Goal: Task Accomplishment & Management: Use online tool/utility

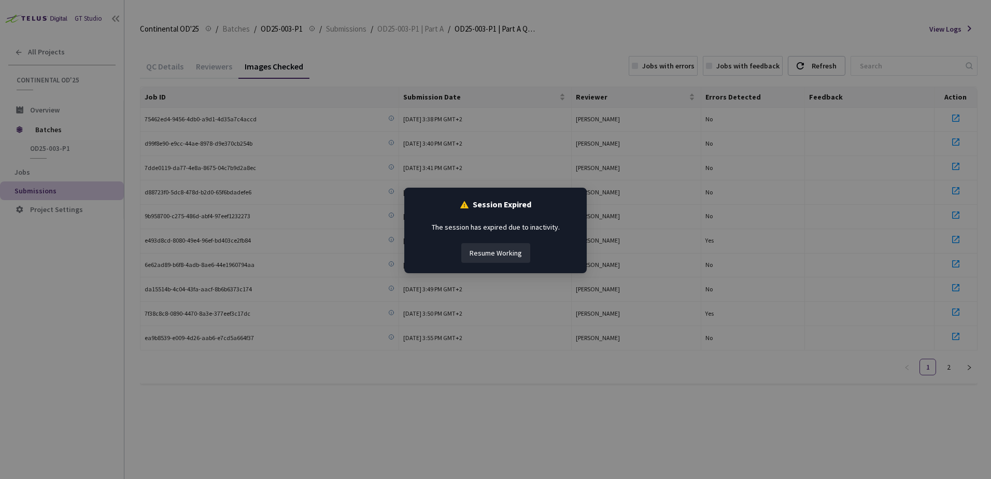
click at [511, 250] on button "Resume Working" at bounding box center [496, 253] width 69 height 20
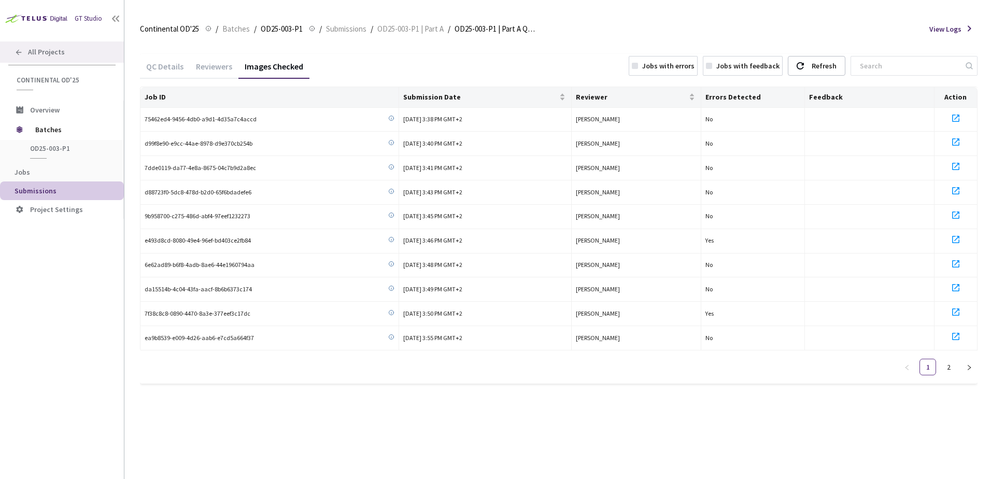
click at [57, 46] on div "All Projects" at bounding box center [62, 51] width 124 height 21
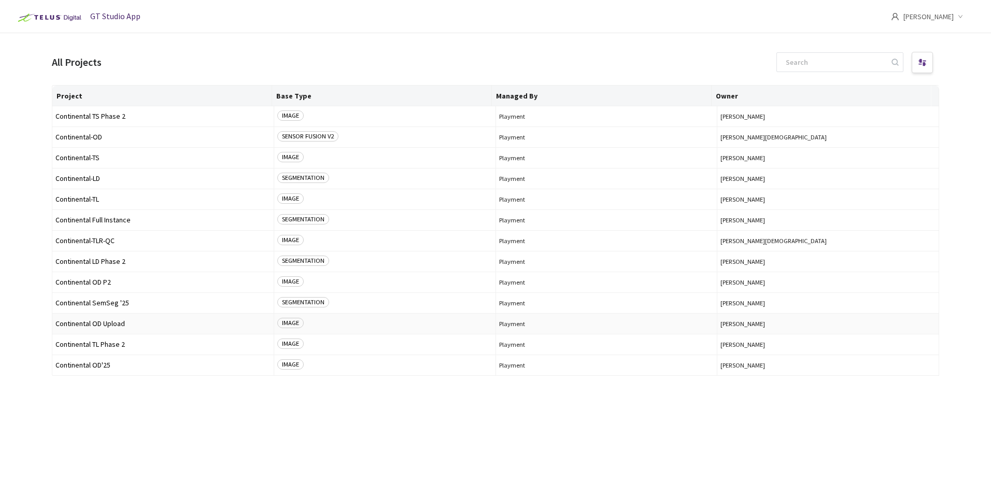
click at [104, 326] on span "Continental OD Upload" at bounding box center [162, 324] width 215 height 8
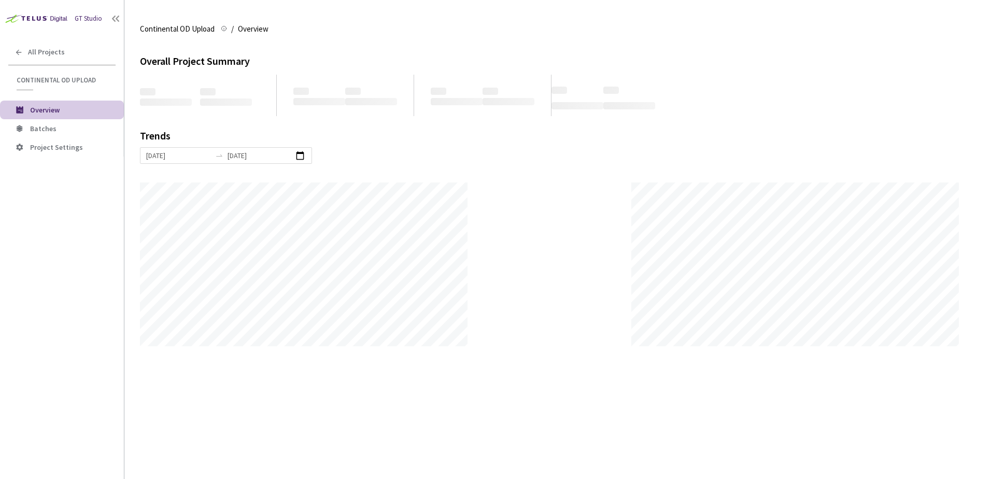
scroll to position [479, 991]
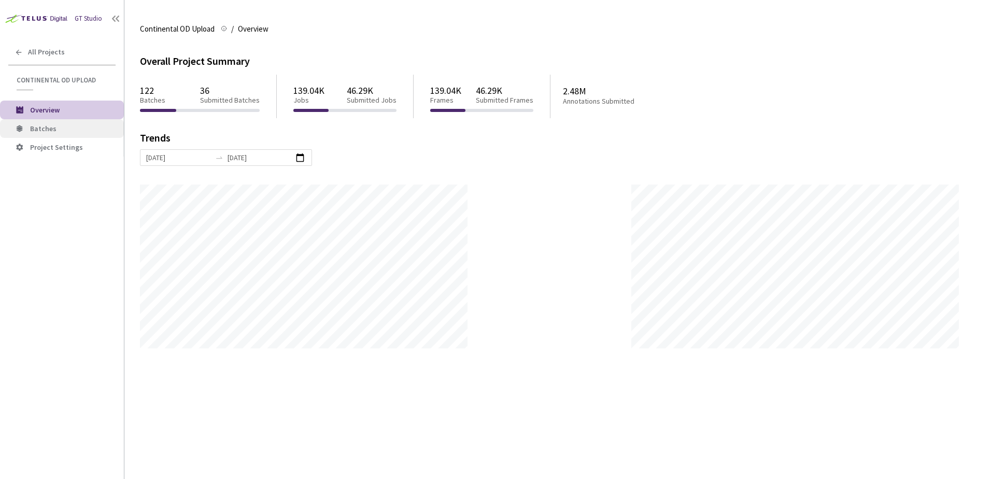
click at [49, 126] on span "Batches" at bounding box center [43, 128] width 26 height 9
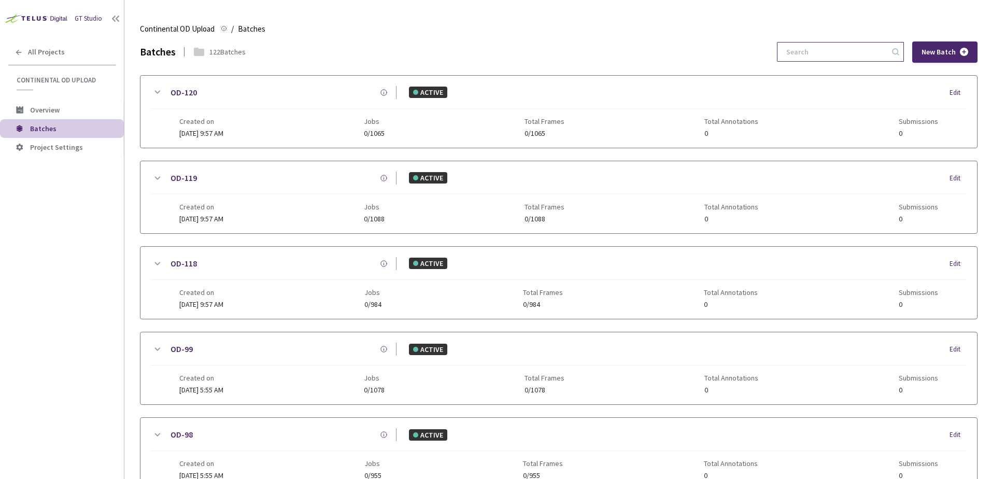
click at [831, 56] on input at bounding box center [835, 52] width 110 height 19
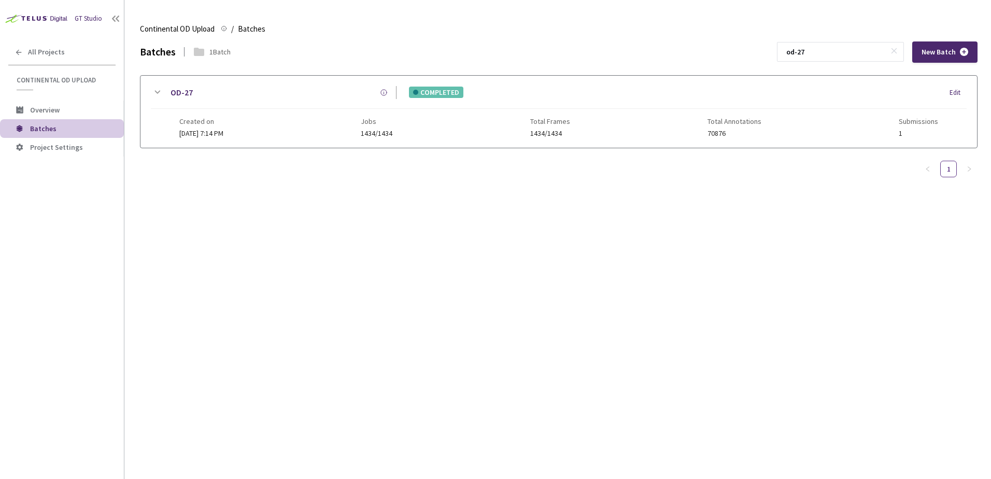
type input "od-27"
click at [158, 98] on icon at bounding box center [157, 92] width 12 height 12
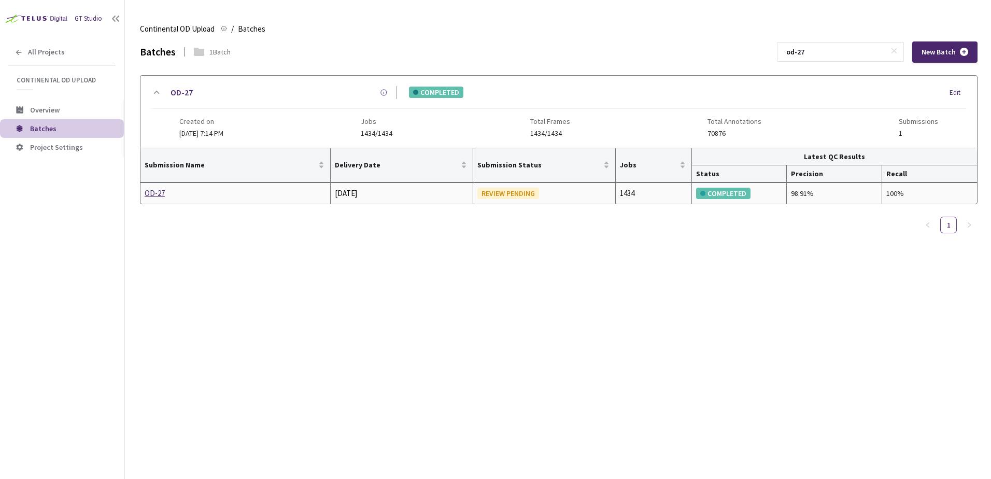
click at [167, 201] on td "OD-27" at bounding box center [236, 193] width 190 height 21
click at [161, 197] on div "OD-27" at bounding box center [200, 193] width 110 height 12
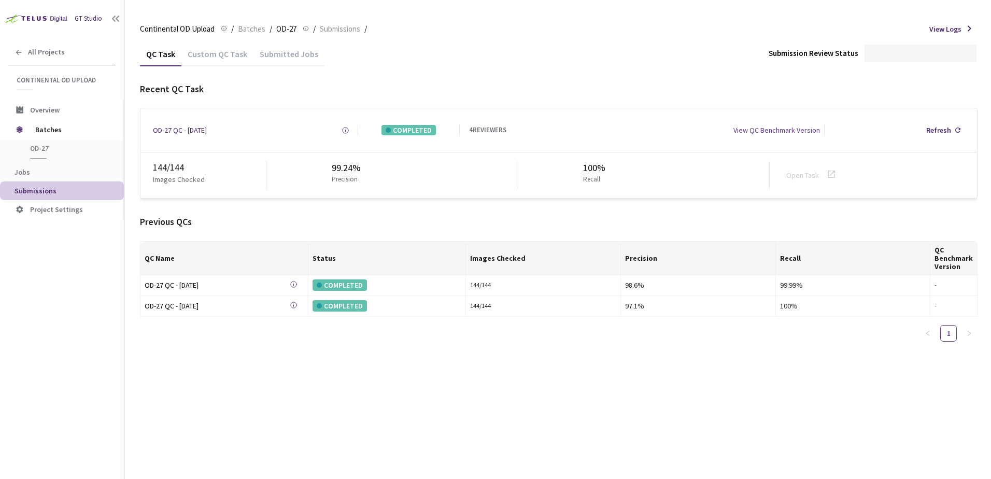
click at [227, 55] on div "Custom QC Task" at bounding box center [217, 58] width 72 height 18
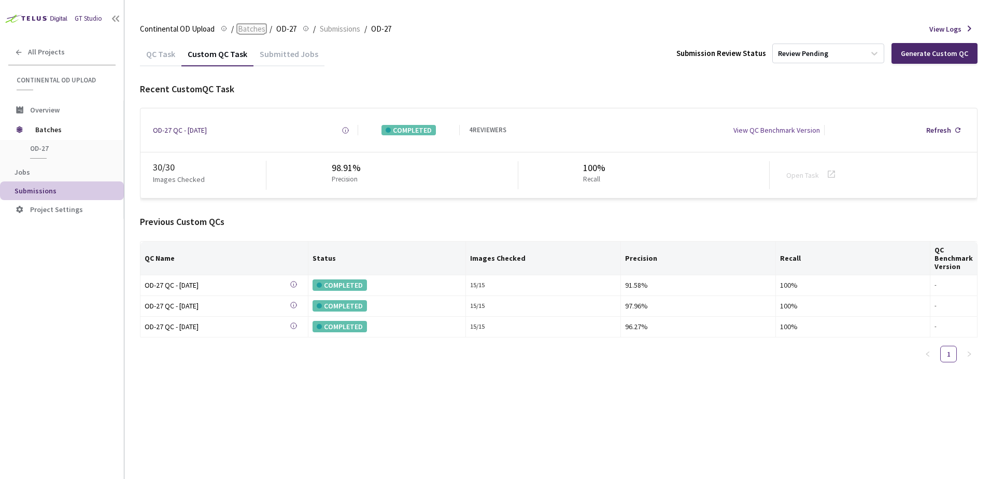
click at [259, 26] on span "Batches" at bounding box center [251, 29] width 27 height 12
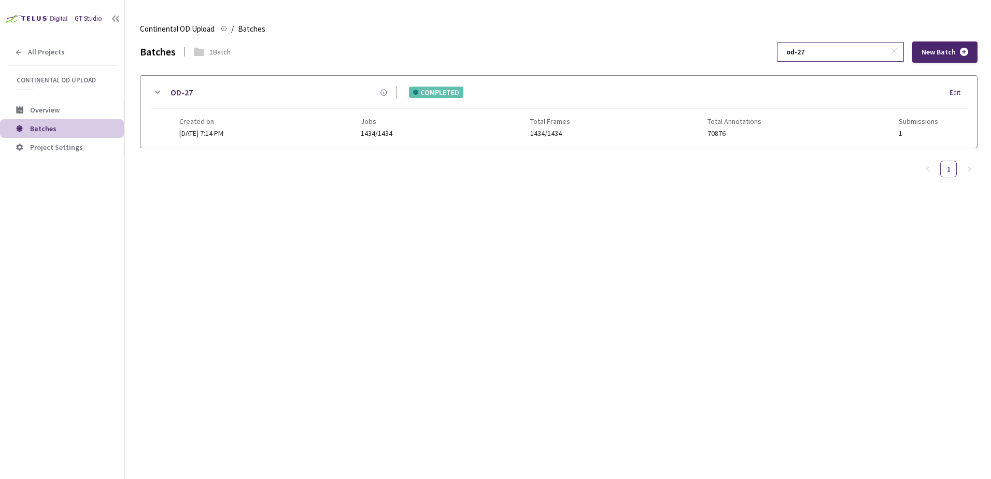
click at [833, 54] on input "od-27" at bounding box center [835, 52] width 110 height 19
type input "od-47"
click at [157, 90] on icon at bounding box center [157, 92] width 12 height 12
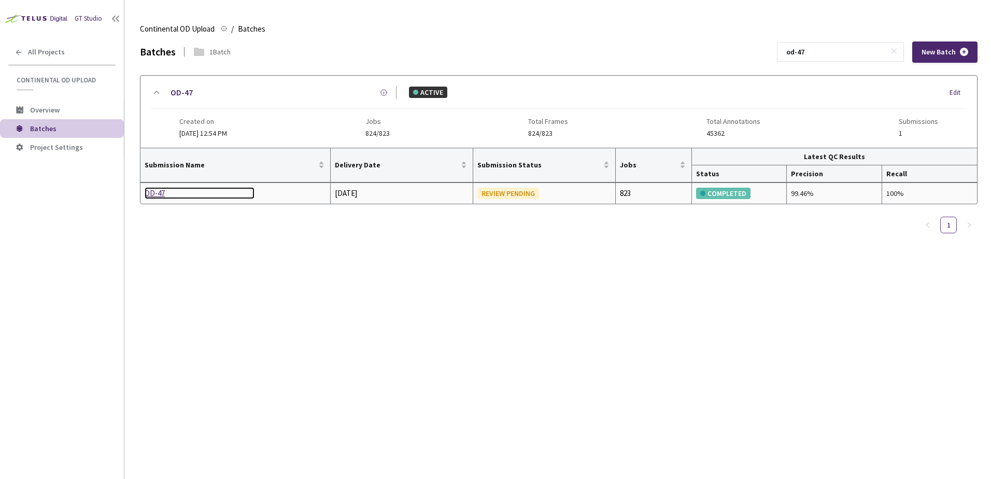
click at [161, 194] on div "OD-47" at bounding box center [200, 193] width 110 height 12
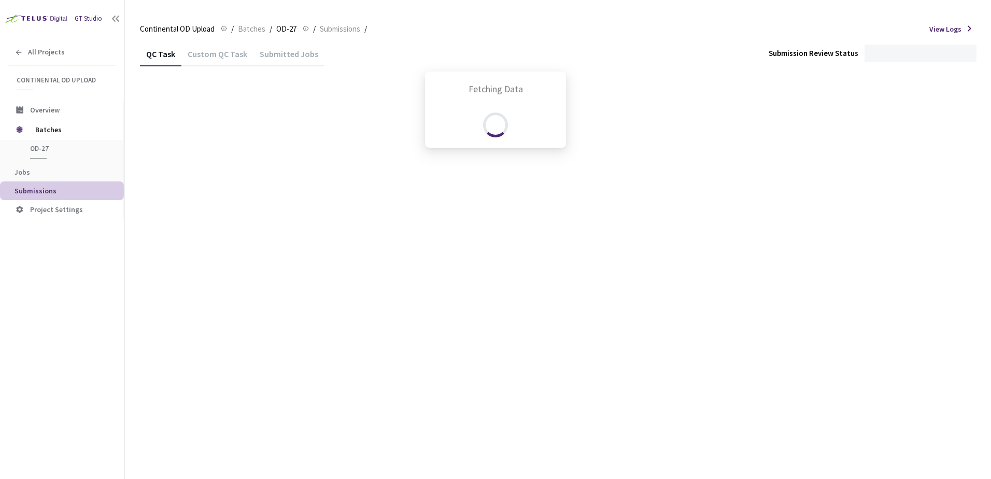
click at [202, 53] on div "Fetching Data" at bounding box center [495, 239] width 991 height 479
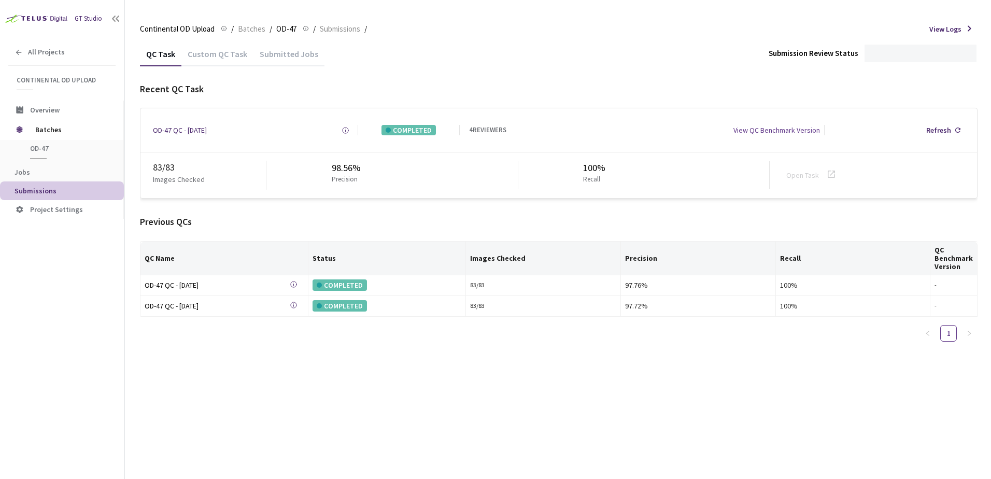
click at [202, 52] on div "Custom QC Task" at bounding box center [217, 58] width 72 height 18
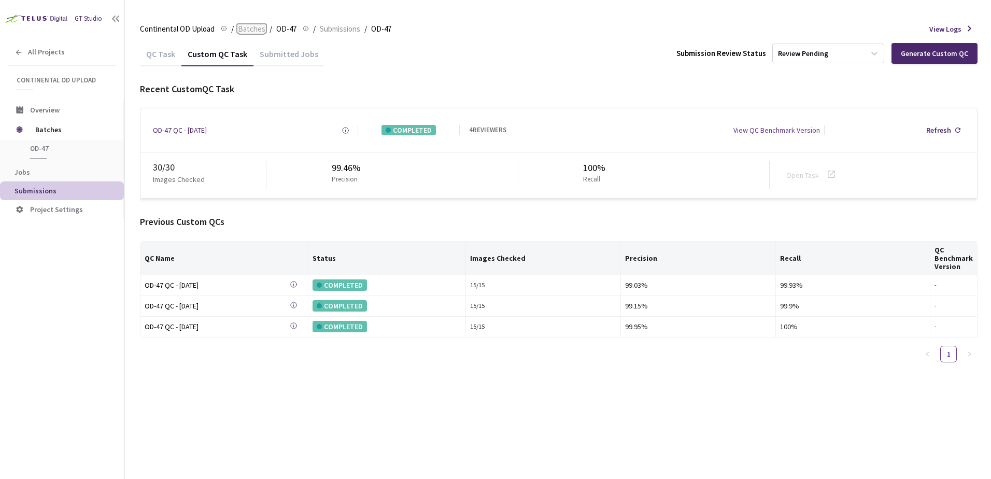
click at [259, 27] on span "Batches" at bounding box center [251, 29] width 27 height 12
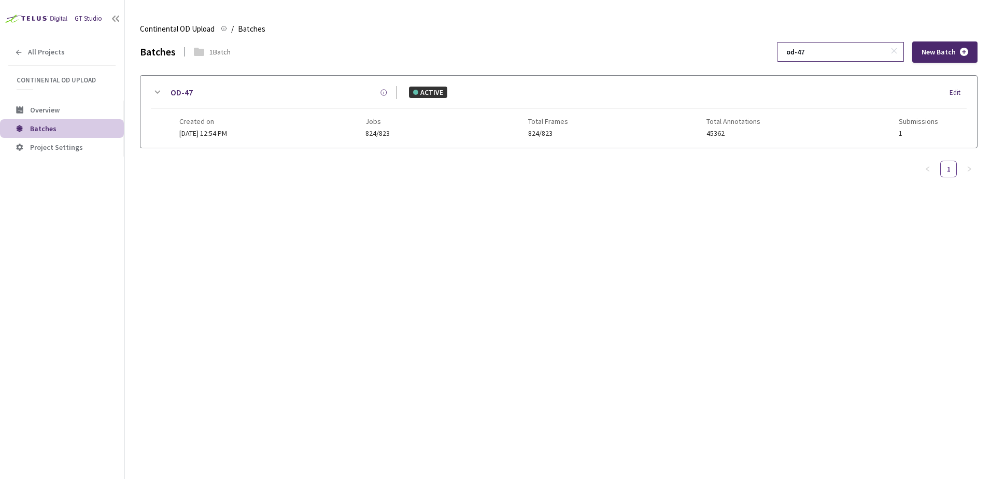
click at [819, 50] on input "od-47" at bounding box center [835, 52] width 110 height 19
type input "od-28"
click at [161, 91] on icon at bounding box center [157, 92] width 12 height 12
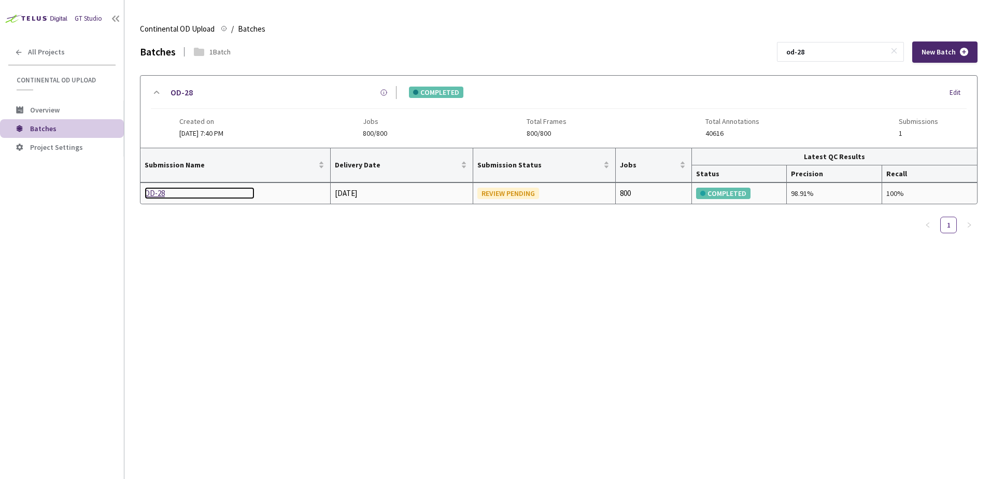
click at [152, 190] on div "OD-28" at bounding box center [200, 193] width 110 height 12
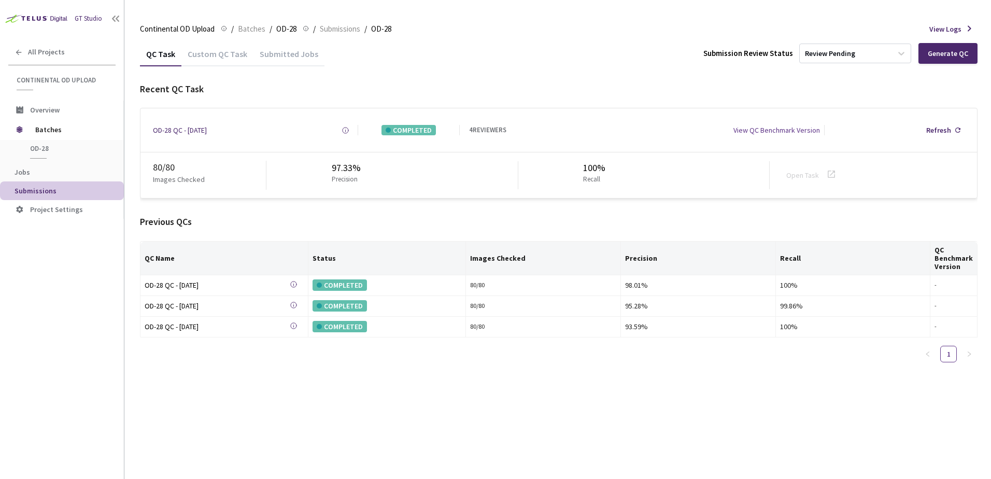
click at [197, 48] on div "Custom QC Task" at bounding box center [217, 52] width 72 height 22
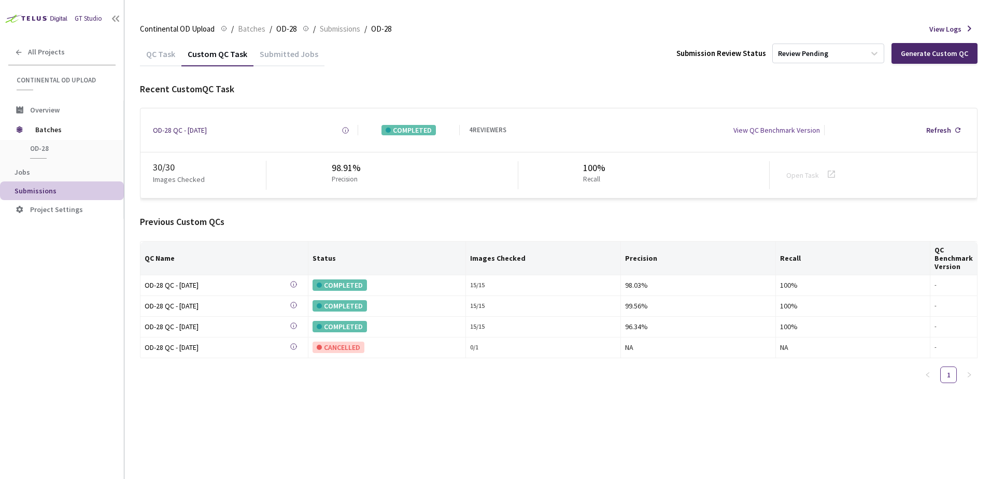
click at [241, 21] on div "Continental OD Upload Continental OD Upload / Batches / OD-28 OD-28 / Submissio…" at bounding box center [559, 29] width 838 height 25
click at [243, 26] on span "Batches" at bounding box center [251, 29] width 27 height 12
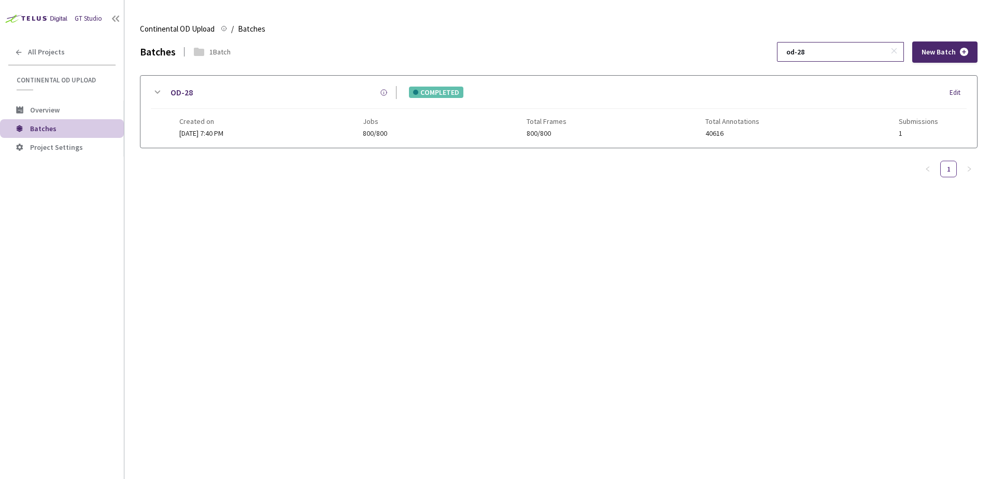
click at [816, 49] on input "od-28" at bounding box center [835, 52] width 110 height 19
type input "od-24"
click at [155, 93] on icon at bounding box center [157, 92] width 12 height 12
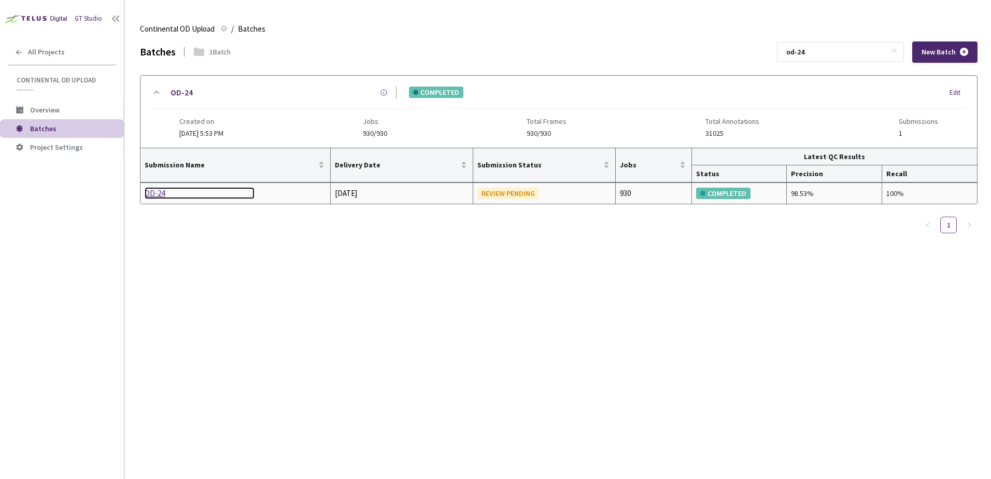
click at [163, 192] on div "OD-24" at bounding box center [200, 193] width 110 height 12
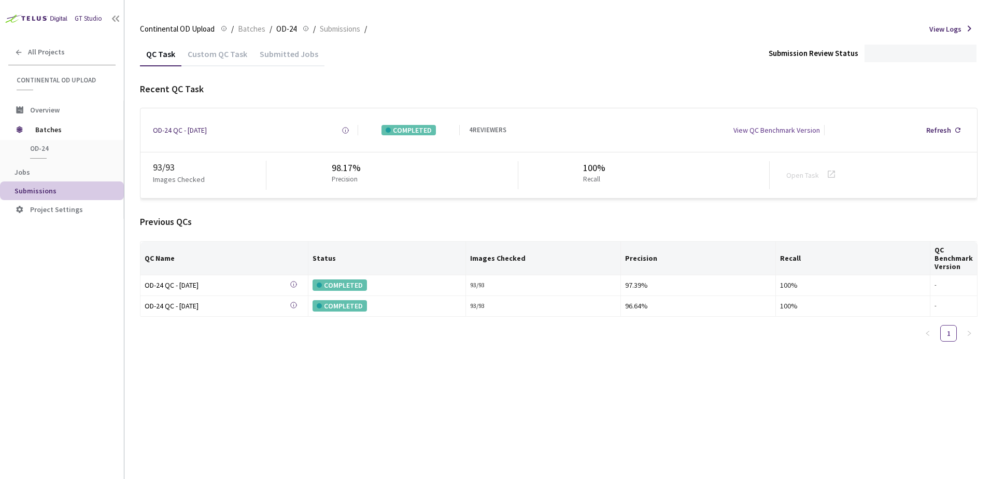
click at [207, 54] on div "Custom QC Task" at bounding box center [217, 58] width 72 height 18
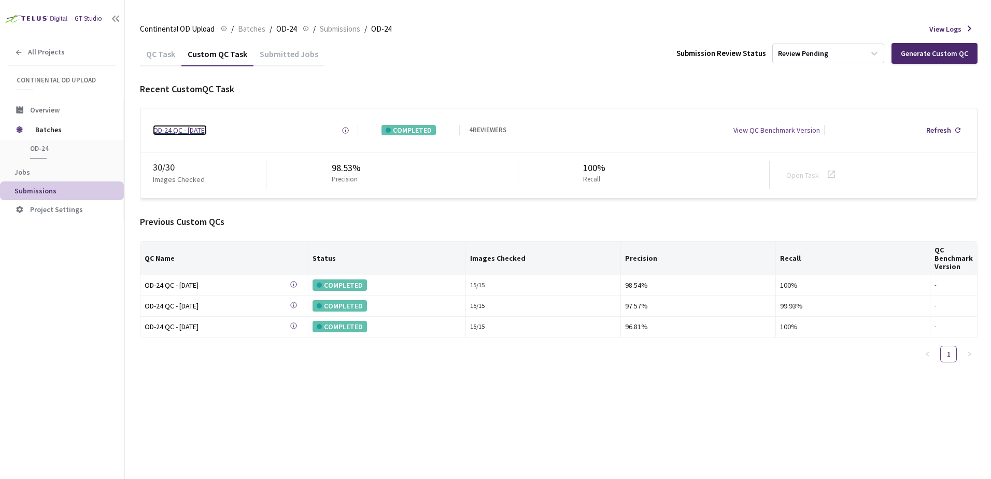
click at [190, 133] on div "OD-24 QC - [DATE]" at bounding box center [180, 130] width 54 height 10
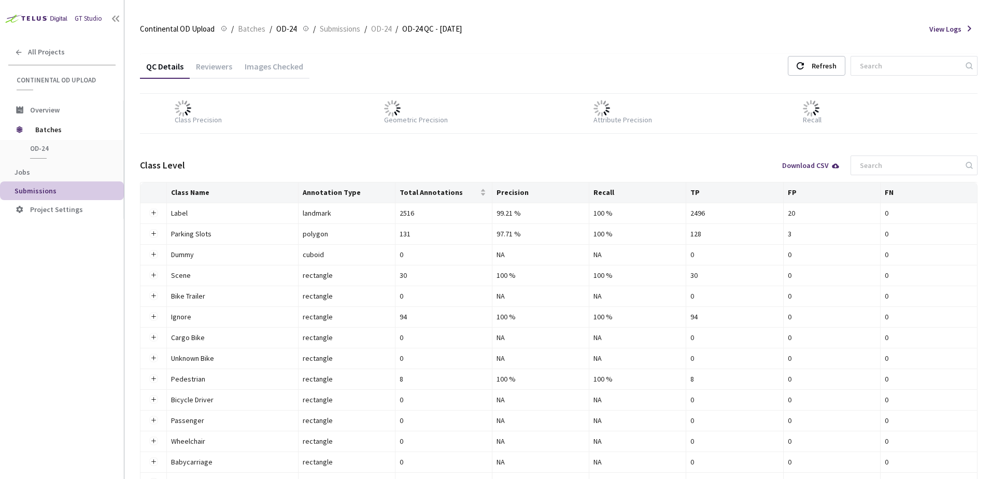
click at [247, 76] on div "Images Checked" at bounding box center [274, 70] width 71 height 18
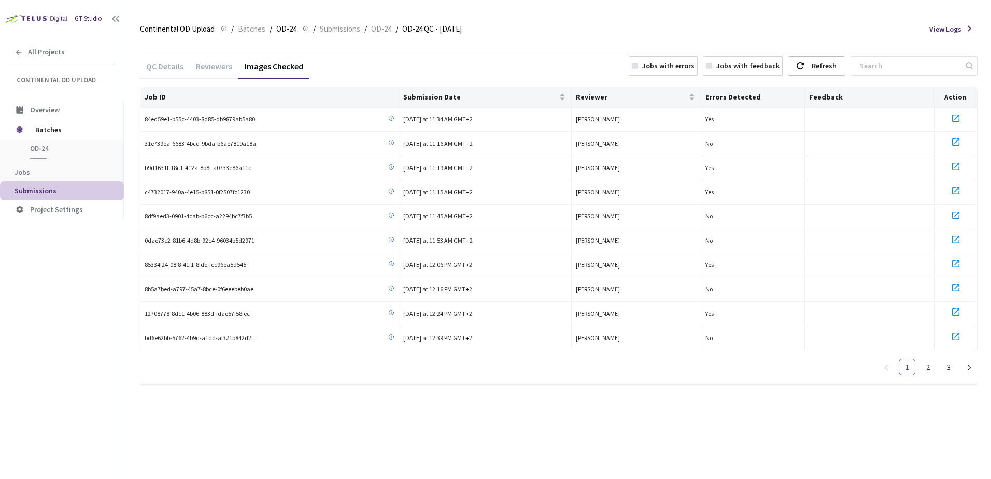
click at [160, 68] on div "QC Details" at bounding box center [165, 70] width 50 height 18
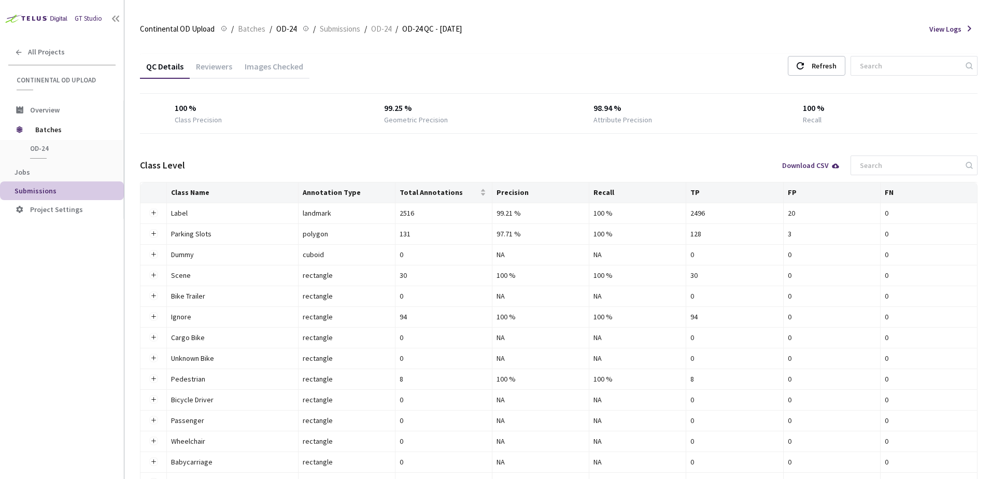
drag, startPoint x: 212, startPoint y: 65, endPoint x: 205, endPoint y: 56, distance: 11.4
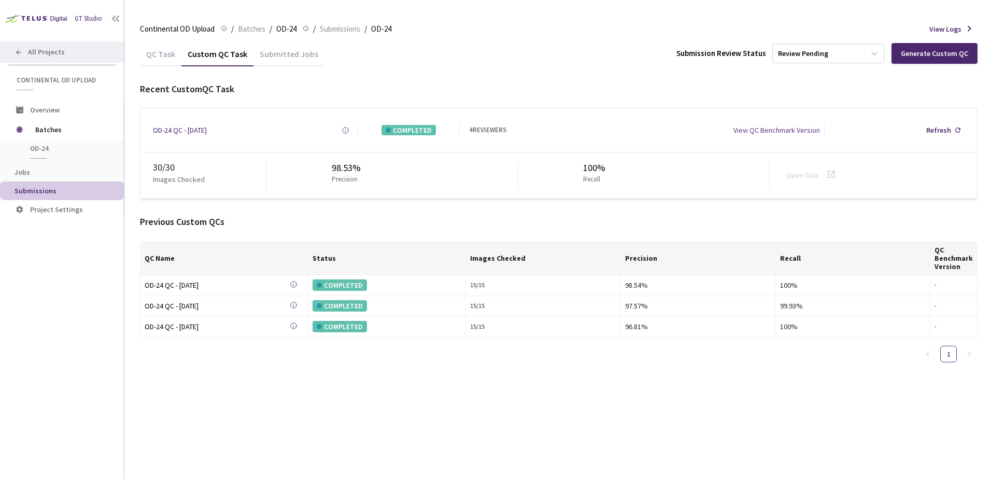
click at [39, 44] on div "All Projects" at bounding box center [62, 51] width 124 height 21
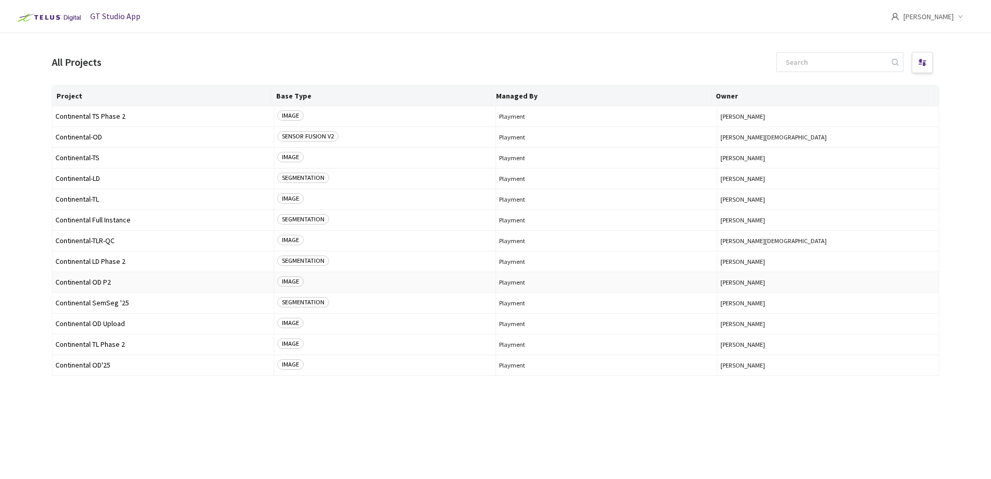
click at [102, 284] on span "Continental OD P2" at bounding box center [162, 282] width 215 height 8
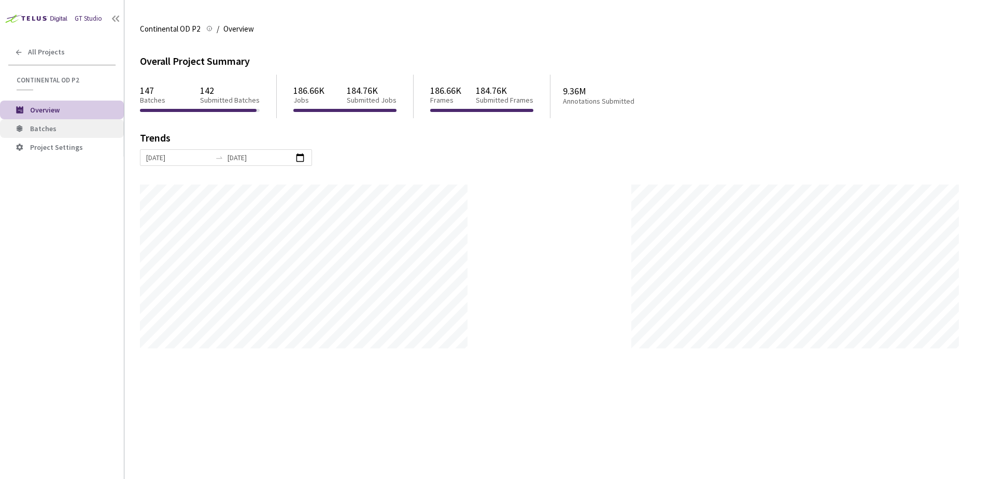
scroll to position [479, 991]
click at [89, 130] on span "Batches" at bounding box center [73, 128] width 86 height 9
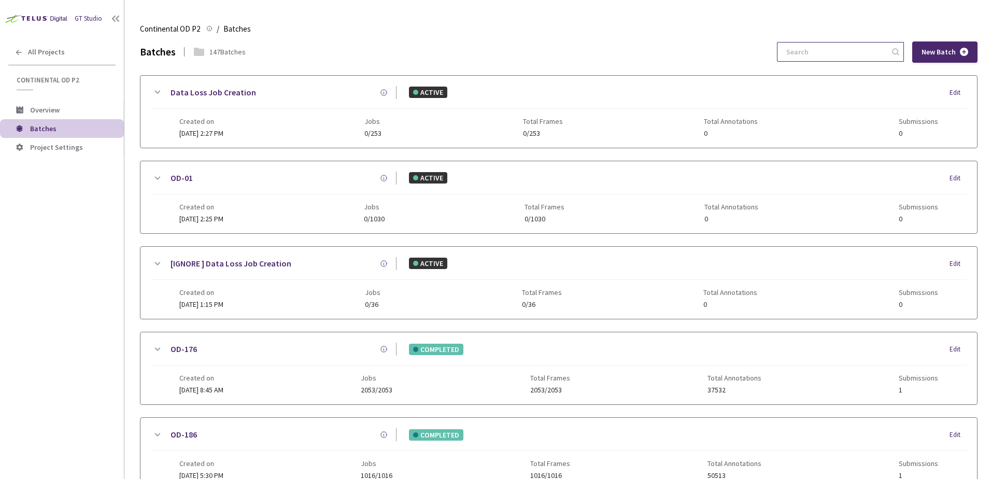
click at [816, 43] on input at bounding box center [835, 52] width 110 height 19
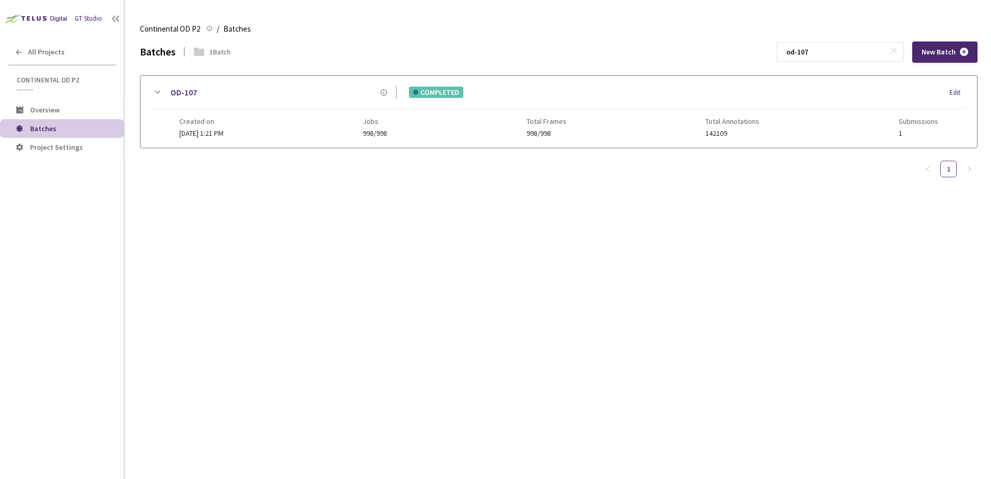
type input "od-107"
click at [153, 89] on icon at bounding box center [157, 92] width 12 height 12
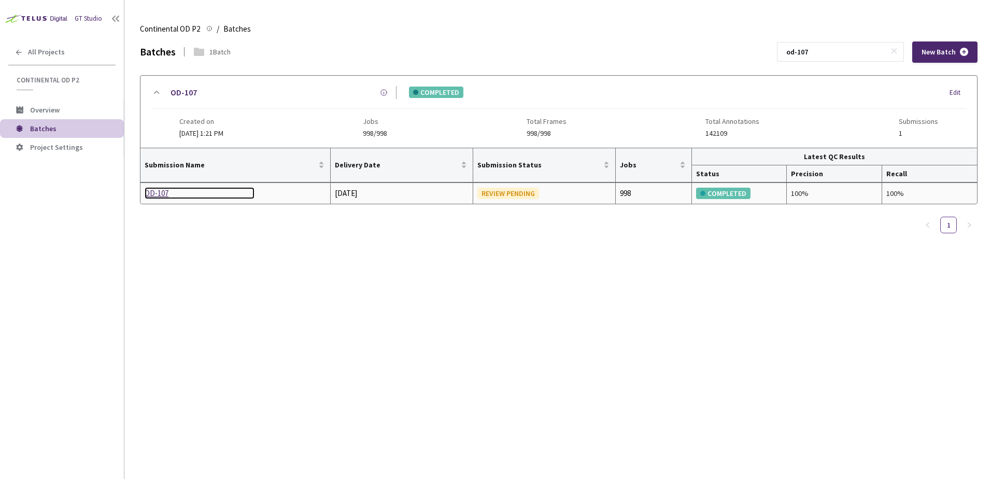
drag, startPoint x: 158, startPoint y: 182, endPoint x: 157, endPoint y: 192, distance: 9.9
click at [157, 192] on div "OD-107" at bounding box center [200, 193] width 110 height 12
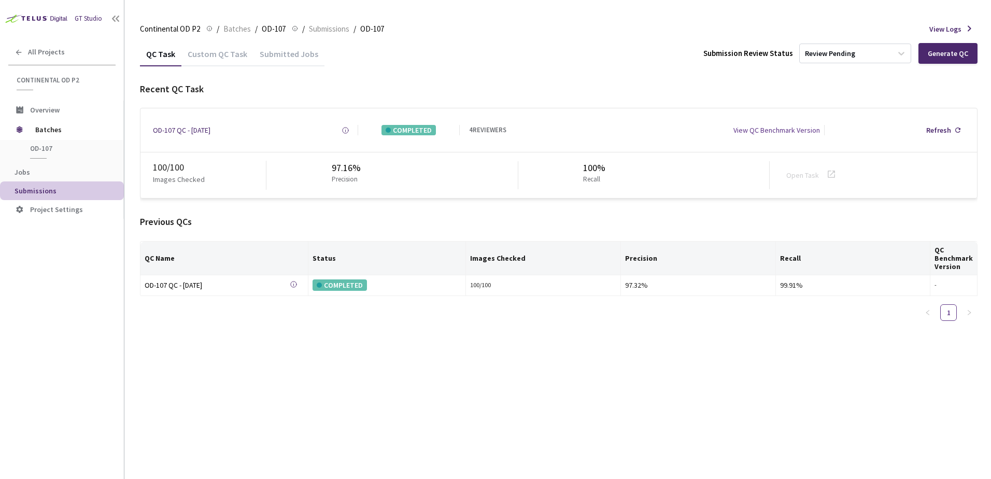
click at [223, 56] on div "Custom QC Task" at bounding box center [217, 58] width 72 height 18
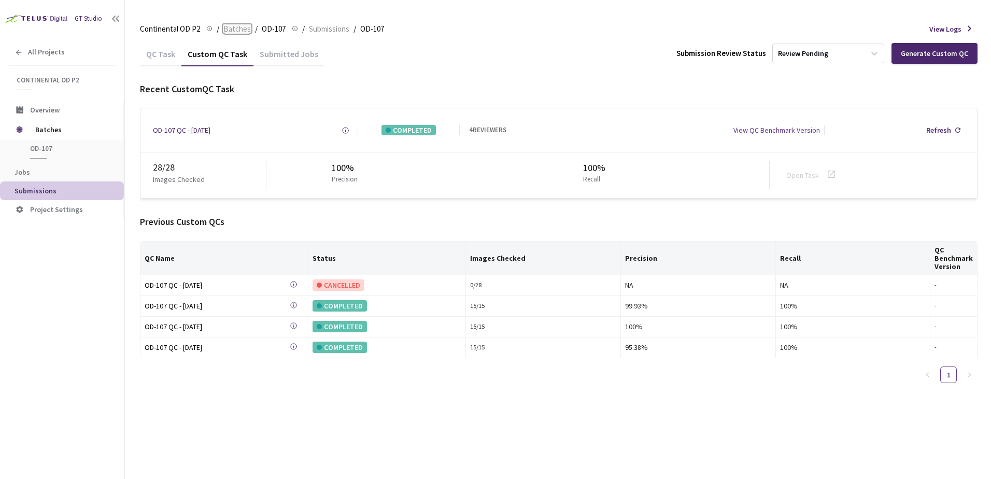
click at [244, 25] on span "Batches" at bounding box center [236, 29] width 27 height 12
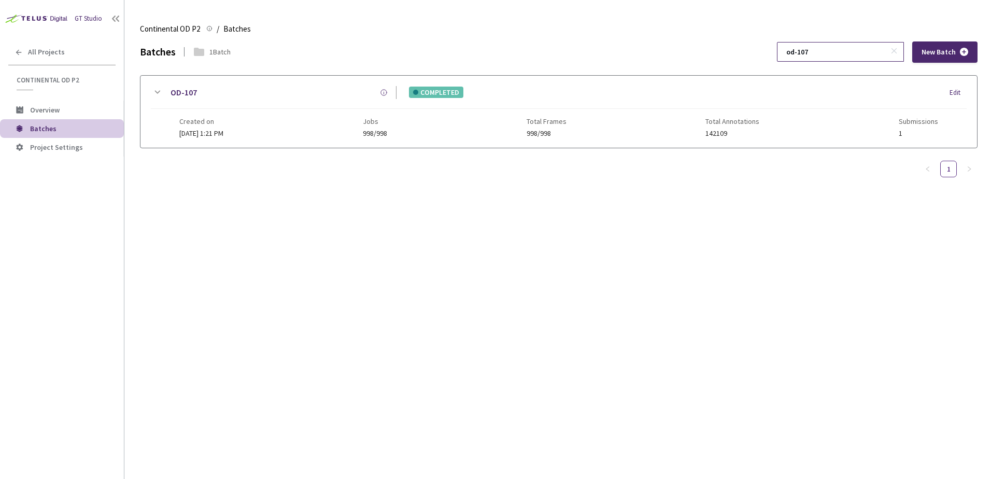
click at [847, 51] on input "od-107" at bounding box center [835, 52] width 110 height 19
type input "od-120"
click at [151, 93] on icon at bounding box center [157, 92] width 12 height 12
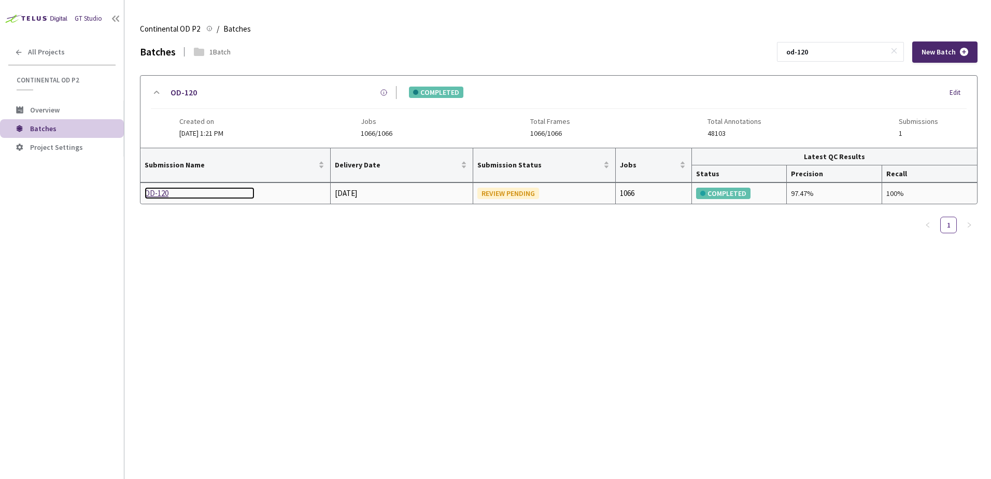
click at [163, 193] on div "OD-120" at bounding box center [200, 193] width 110 height 12
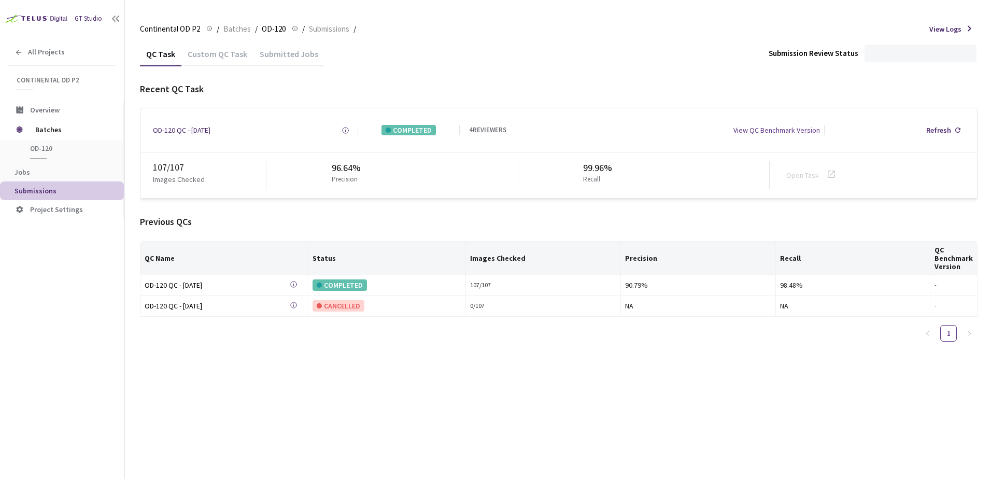
click at [216, 57] on div "Custom QC Task" at bounding box center [217, 58] width 72 height 18
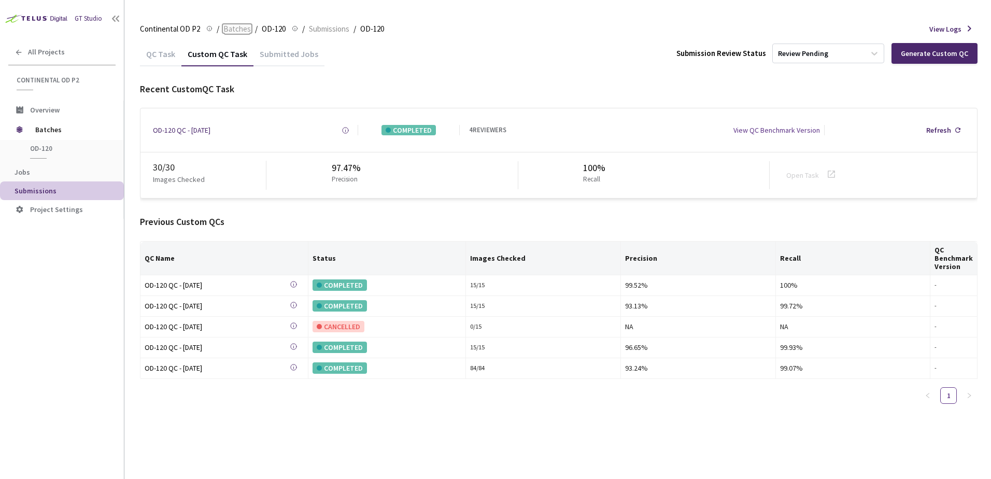
click at [228, 33] on span "Batches" at bounding box center [236, 29] width 27 height 12
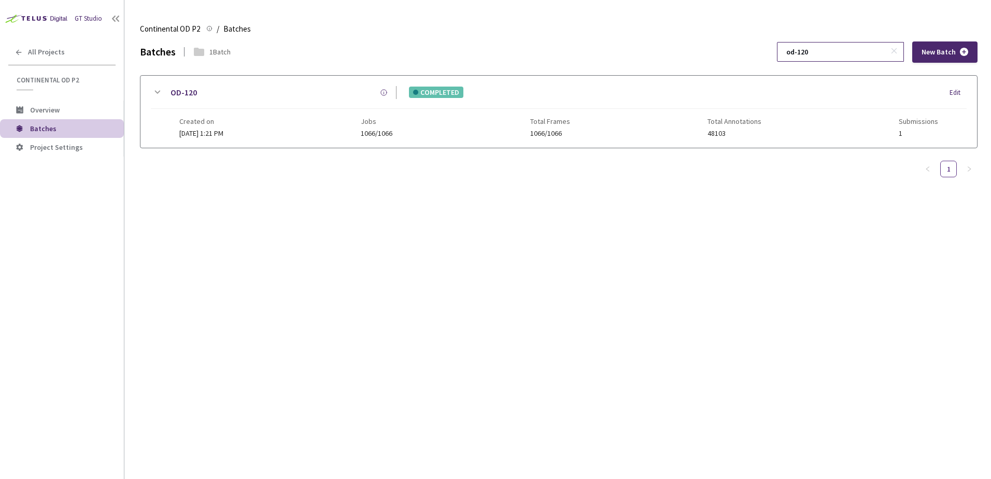
click at [844, 48] on input "od-120" at bounding box center [835, 52] width 110 height 19
type input "od-146"
click at [156, 91] on icon at bounding box center [157, 92] width 12 height 12
click at [157, 197] on div at bounding box center [559, 204] width 837 height 113
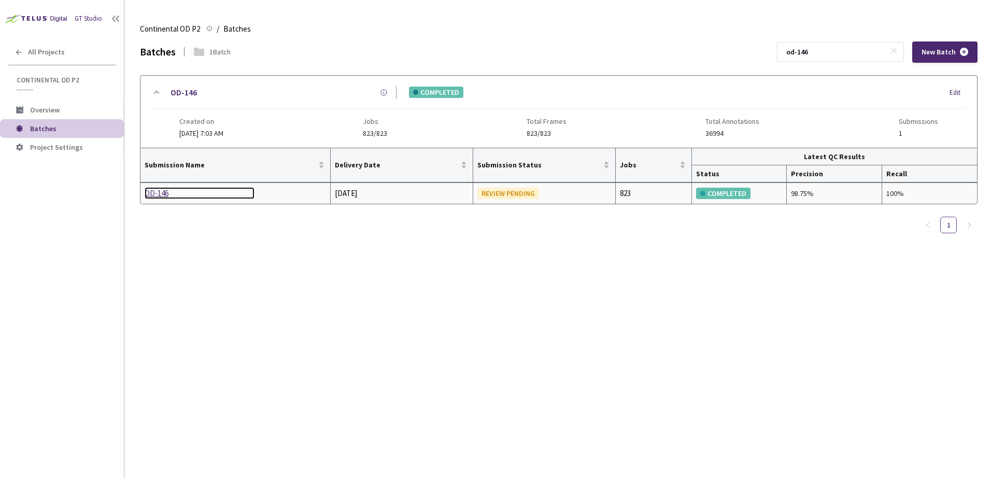
click at [157, 195] on div "OD-146" at bounding box center [200, 193] width 110 height 12
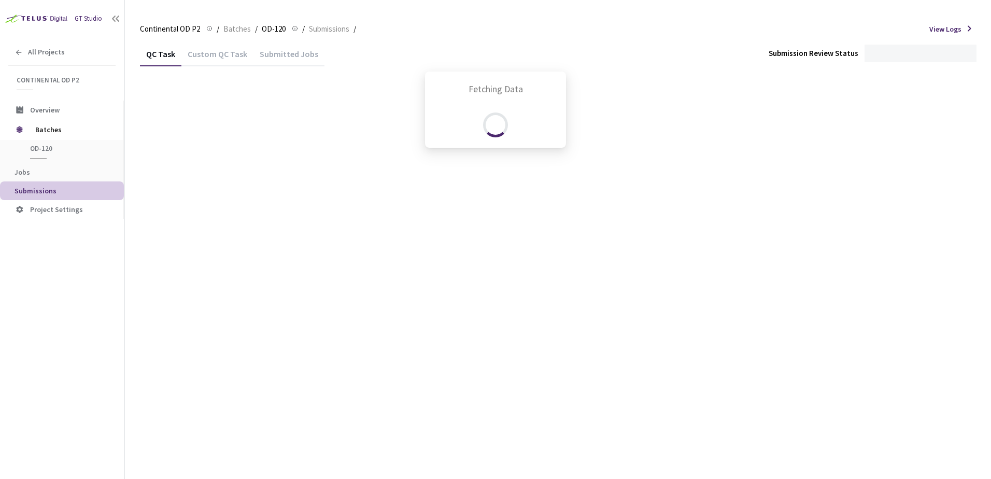
click at [214, 55] on div "Custom QC Task" at bounding box center [217, 58] width 72 height 18
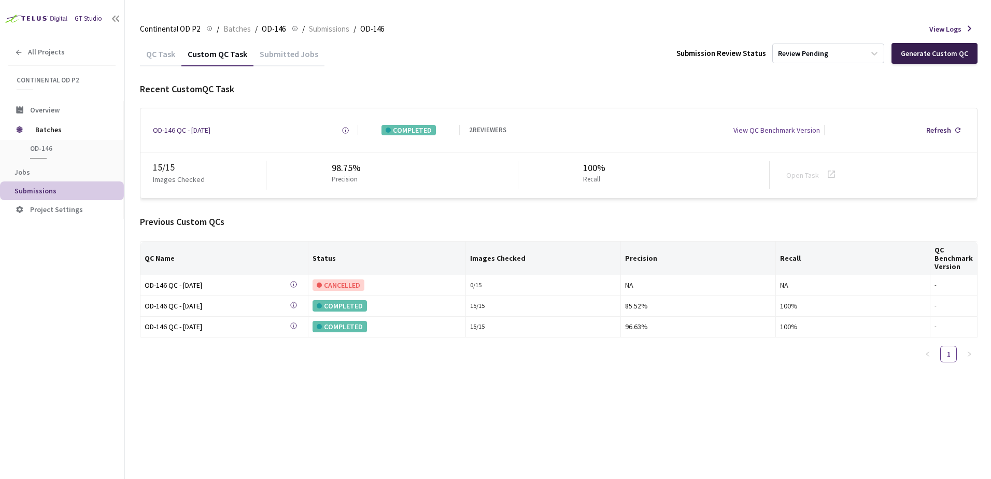
click at [943, 55] on div "Generate Custom QC" at bounding box center [934, 53] width 67 height 8
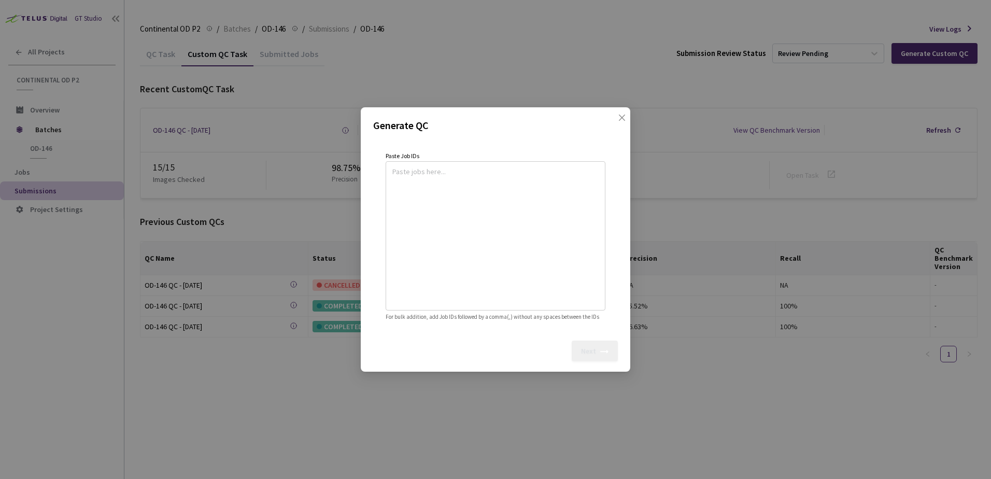
click at [421, 186] on textarea at bounding box center [496, 234] width 206 height 141
paste textarea
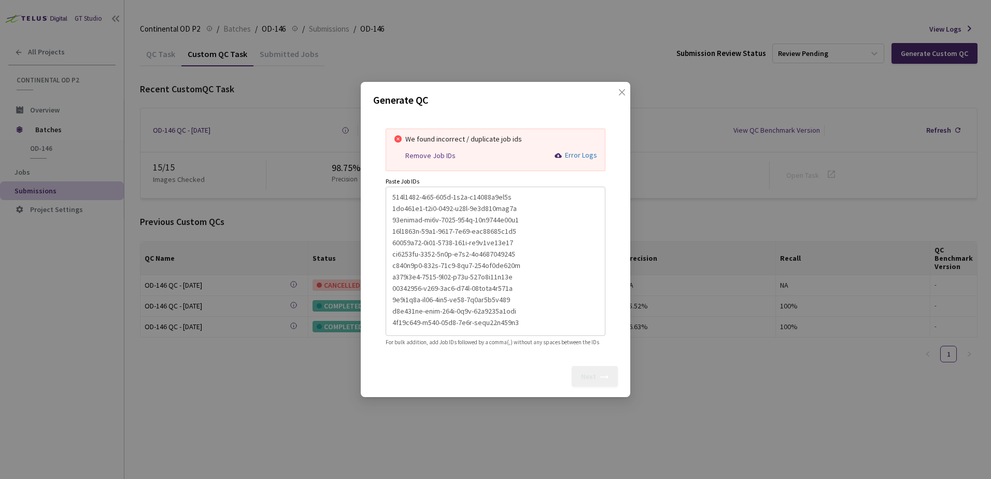
click at [451, 153] on div "Remove Job IDs" at bounding box center [430, 155] width 50 height 9
type textarea "956f0484-0f77-421c-9e6f-f64521e2aa3c,4ba148f7-c0a0-4810-b49c-5f7c577cea6a,78cba…"
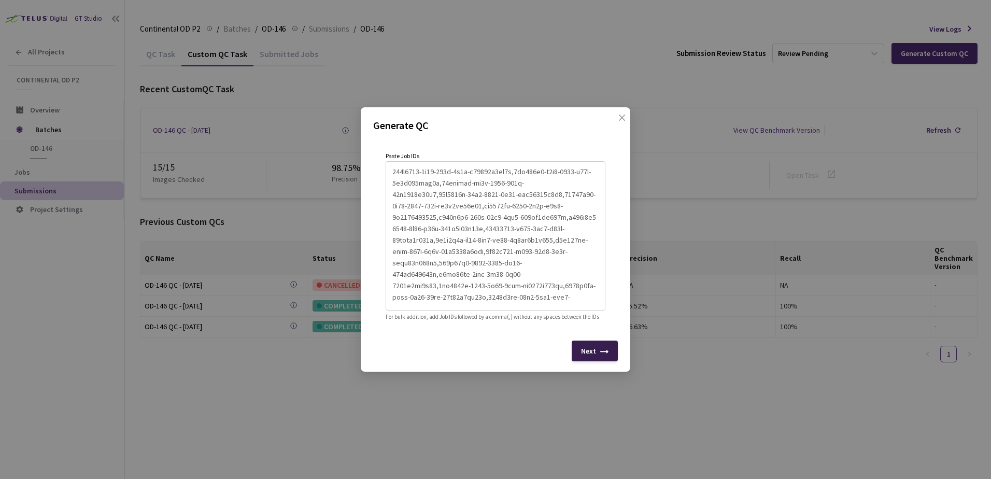
click at [593, 349] on div "Next" at bounding box center [595, 351] width 46 height 21
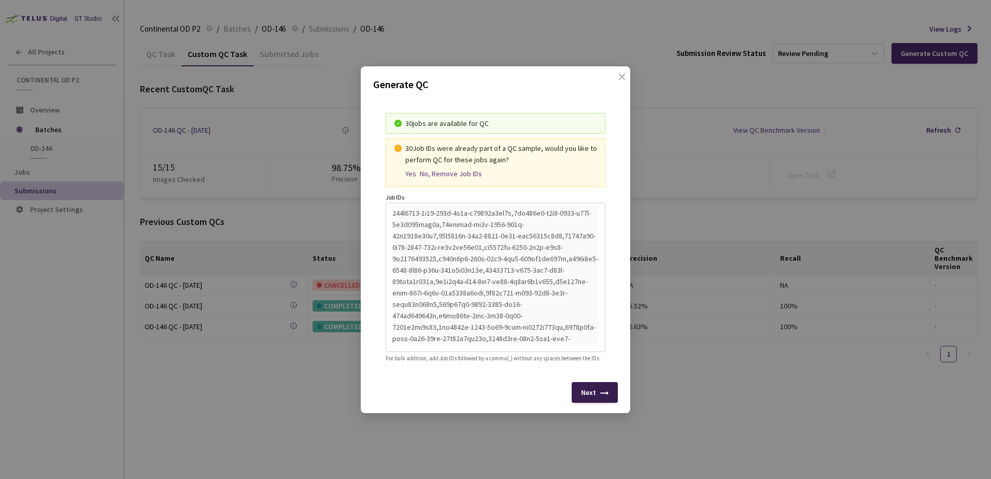
click at [599, 395] on div "Next" at bounding box center [595, 392] width 46 height 21
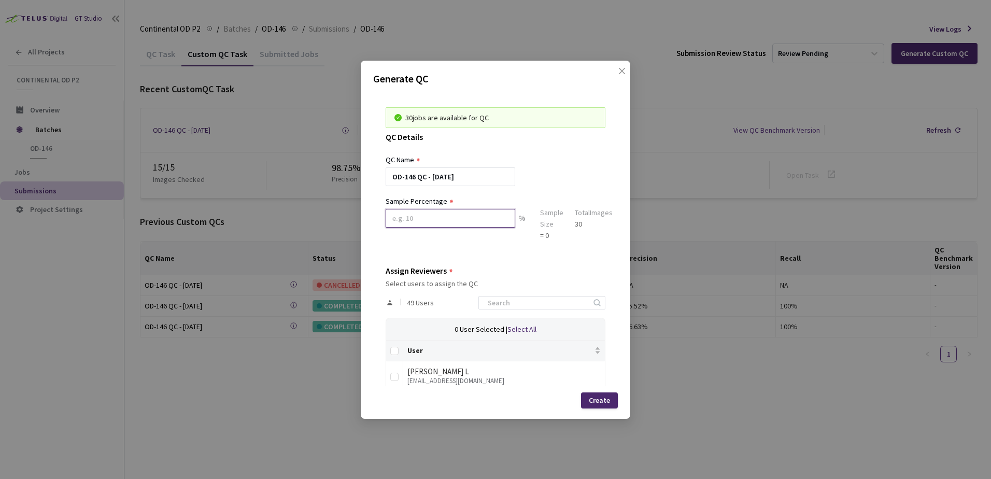
click at [430, 216] on input at bounding box center [451, 218] width 130 height 19
type input "100"
click at [504, 304] on input at bounding box center [537, 303] width 110 height 12
type input "vir"
click at [391, 380] on input "checkbox" at bounding box center [394, 377] width 8 height 8
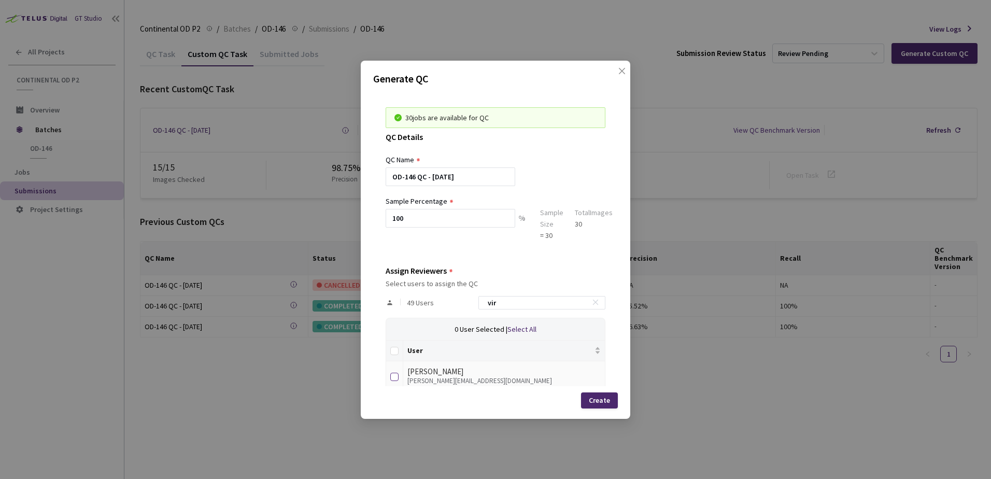
checkbox input "true"
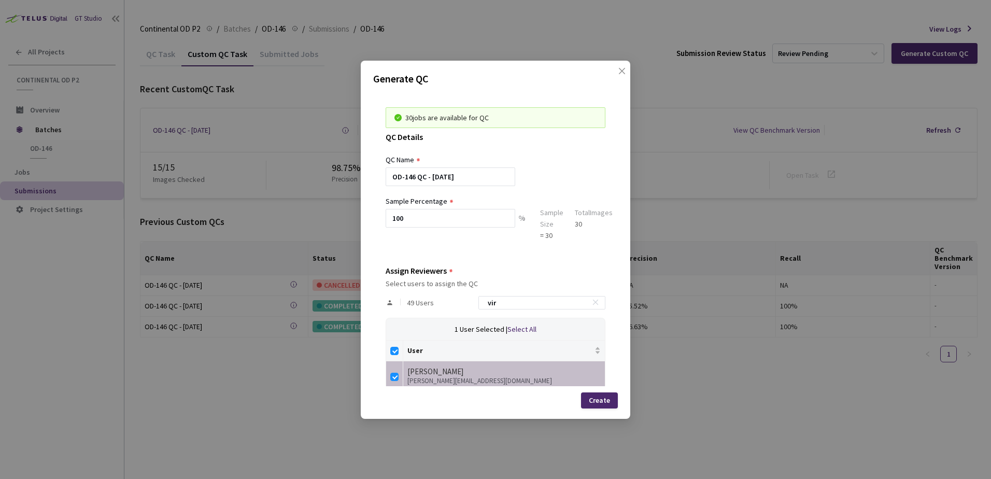
drag, startPoint x: 506, startPoint y: 305, endPoint x: 402, endPoint y: 296, distance: 104.1
click at [416, 299] on div "49 Users vir" at bounding box center [496, 303] width 220 height 30
type input "m"
checkbox input "false"
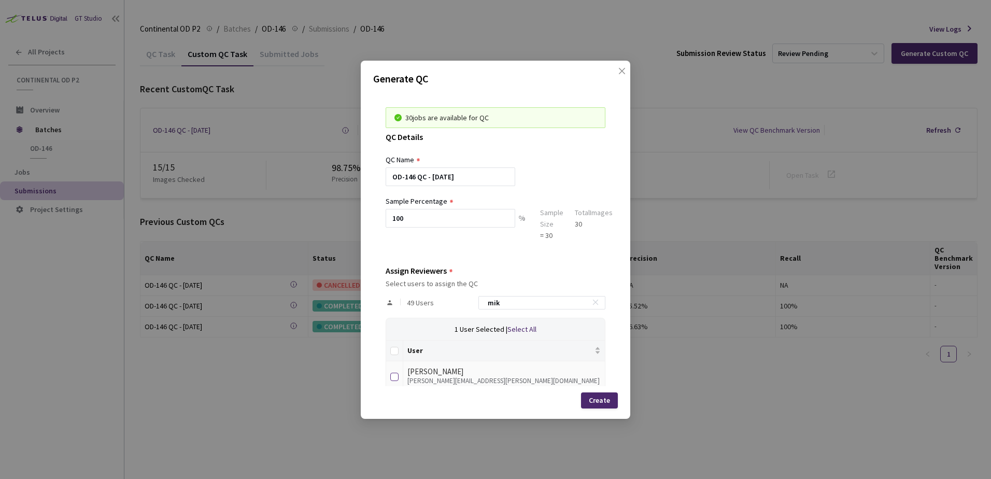
type input "mik"
click at [395, 374] on input "checkbox" at bounding box center [394, 377] width 8 height 8
checkbox input "true"
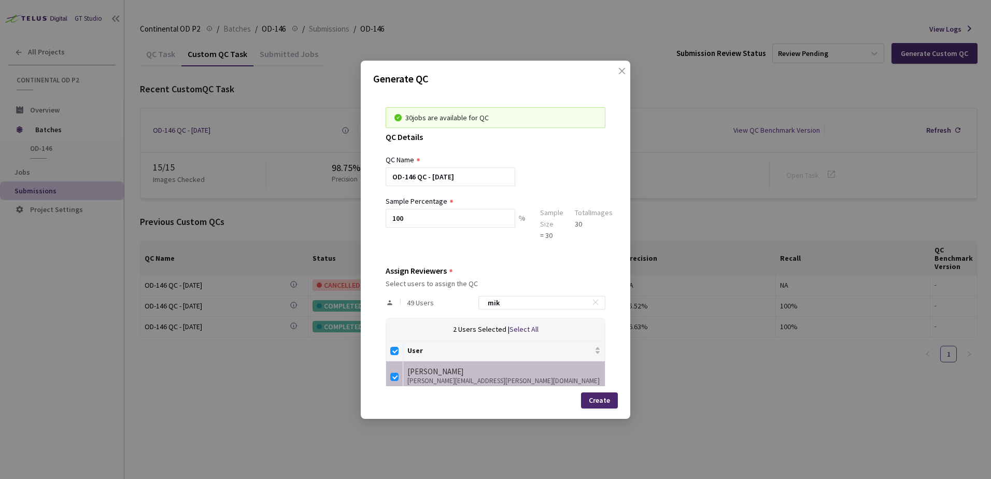
drag, startPoint x: 528, startPoint y: 302, endPoint x: 387, endPoint y: 303, distance: 141.0
click at [400, 303] on div "49 Users mik" at bounding box center [496, 303] width 220 height 30
type input "m"
checkbox input "false"
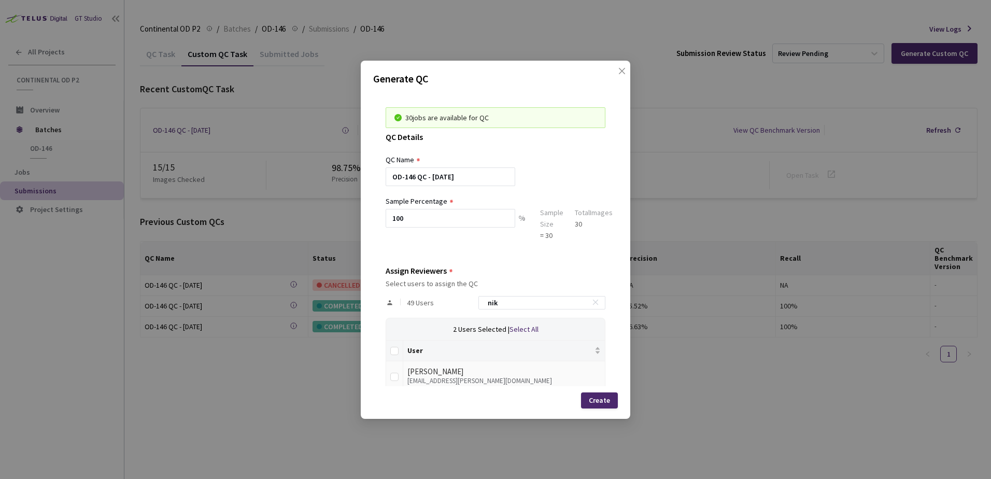
type input "nik"
drag, startPoint x: 399, startPoint y: 376, endPoint x: 448, endPoint y: 349, distance: 56.2
click at [399, 376] on td at bounding box center [394, 375] width 17 height 29
click at [396, 377] on input "checkbox" at bounding box center [394, 377] width 8 height 8
checkbox input "true"
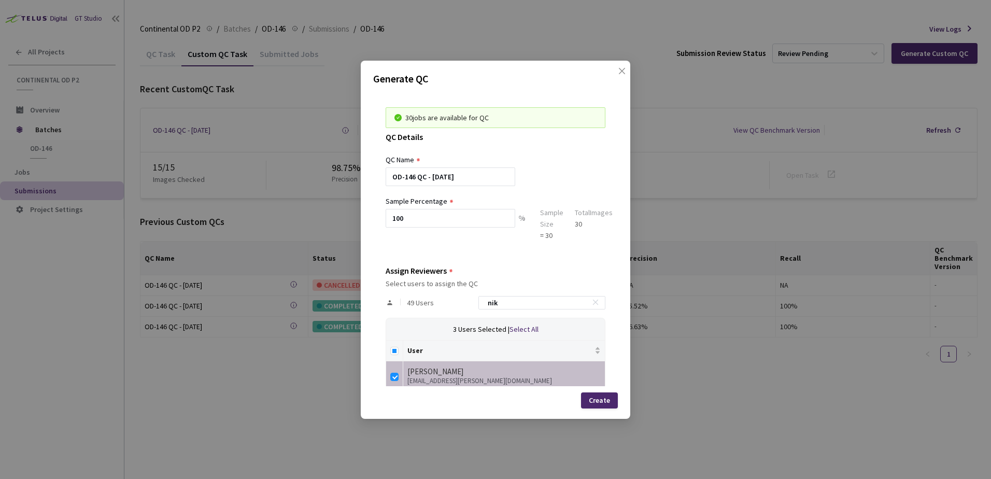
drag, startPoint x: 509, startPoint y: 304, endPoint x: 461, endPoint y: 315, distance: 49.3
click at [471, 307] on div "49 Users nik" at bounding box center [496, 303] width 220 height 30
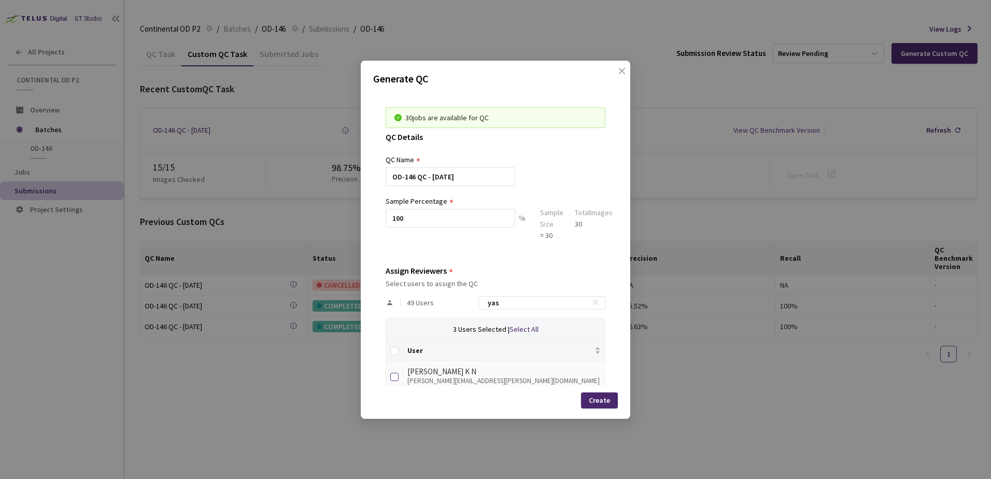
type input "yas"
click at [396, 371] on label at bounding box center [394, 375] width 8 height 15
click at [396, 373] on input "checkbox" at bounding box center [394, 377] width 8 height 8
checkbox input "true"
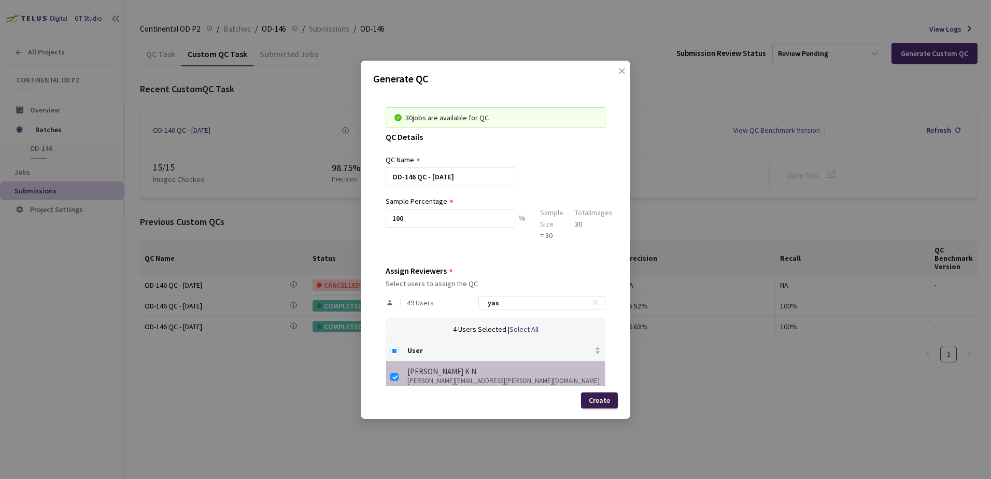
click at [593, 402] on div "Create" at bounding box center [599, 400] width 21 height 8
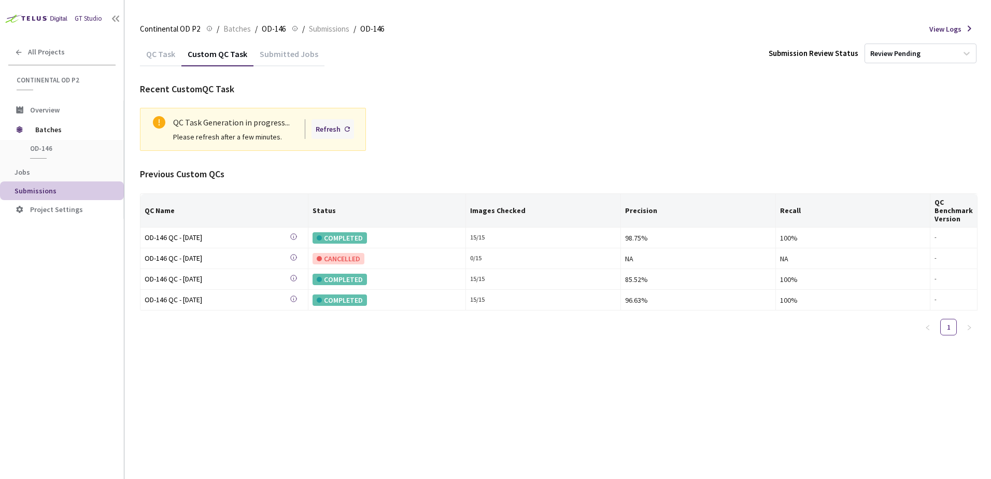
click at [341, 125] on div "Refresh" at bounding box center [333, 129] width 43 height 20
